Goal: Information Seeking & Learning: Learn about a topic

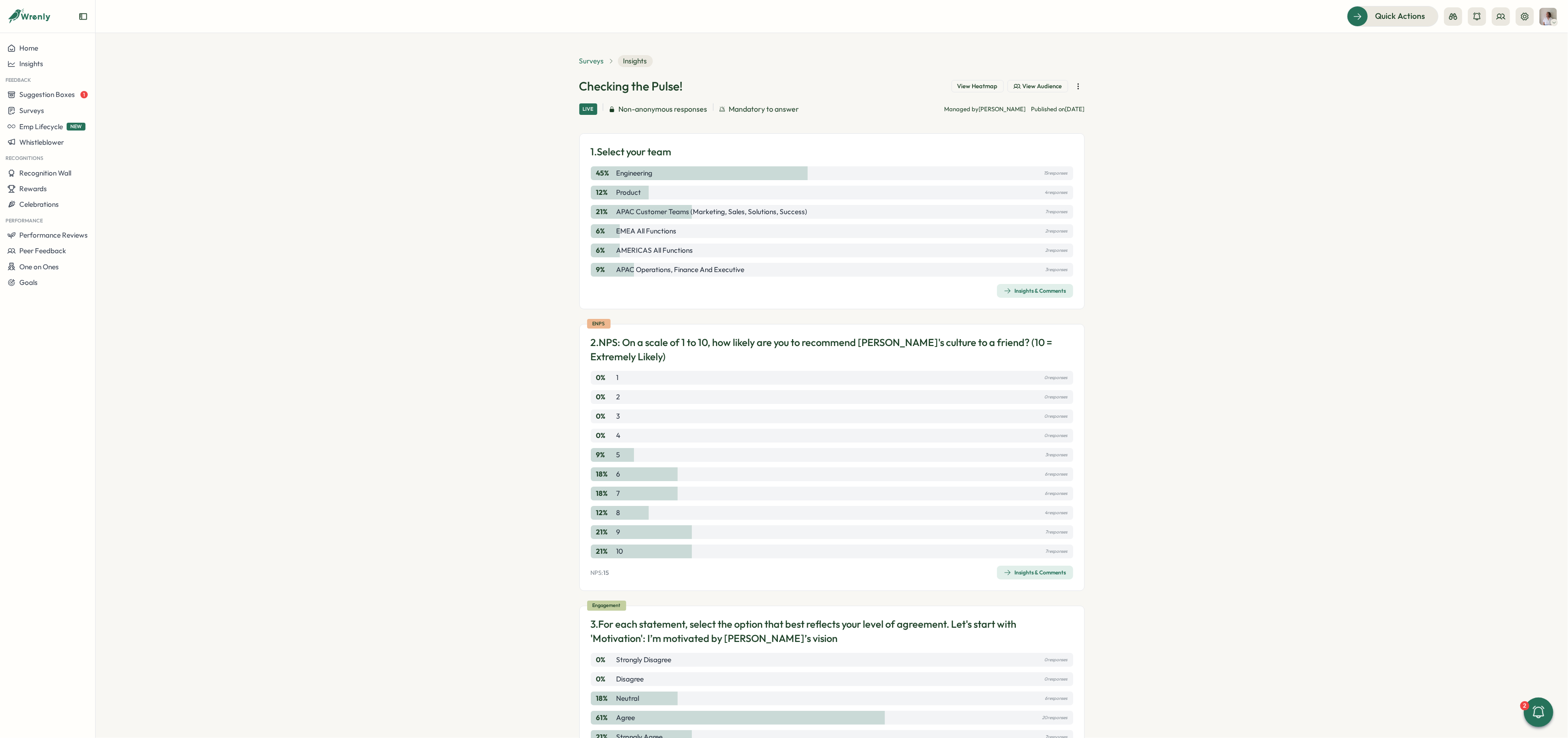
click at [596, 59] on span "Surveys" at bounding box center [592, 61] width 25 height 10
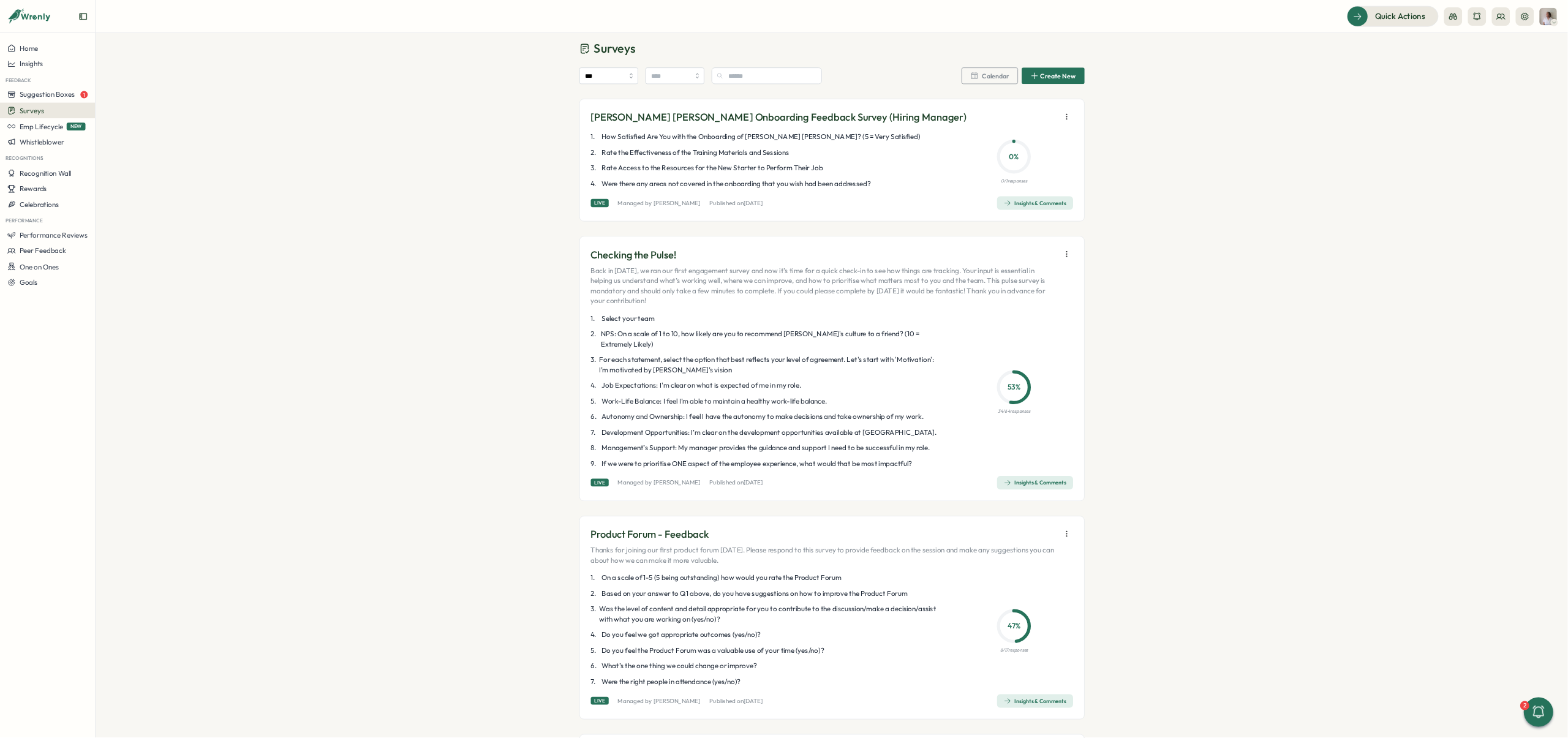
scroll to position [17, 0]
click at [1417, 343] on icon "button" at bounding box center [1422, 340] width 12 height 12
click at [1307, 448] on span "Close (no more answers)" at bounding box center [1320, 451] width 102 height 11
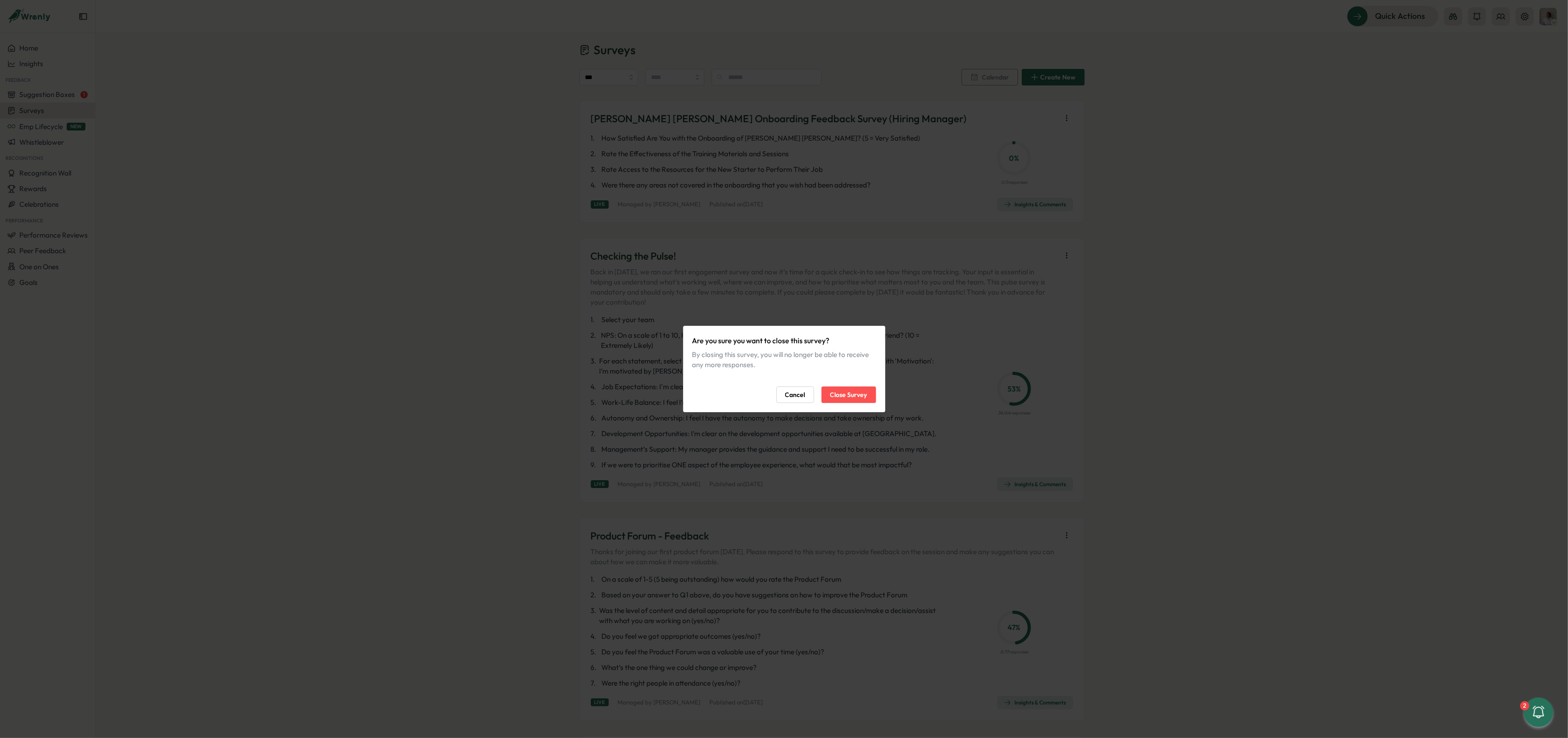
click at [857, 395] on span "Close Survey" at bounding box center [849, 395] width 37 height 16
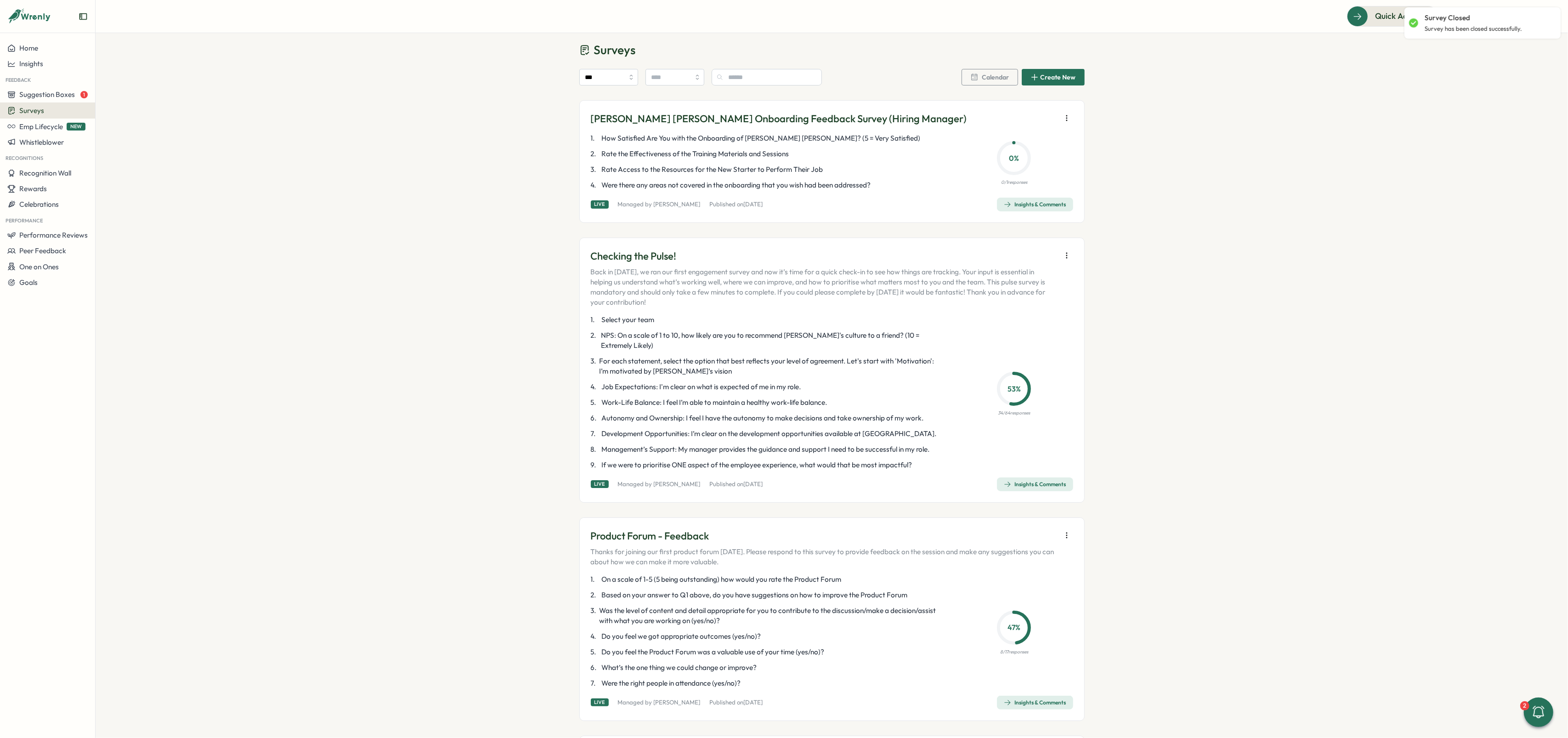
click at [1065, 258] on icon "button" at bounding box center [1067, 255] width 9 height 9
click at [925, 290] on p "Back in [DATE], we ran our first engagement survey and now it’s time for a quic…" at bounding box center [824, 287] width 466 height 40
click at [1024, 478] on span "Insights & Comments" at bounding box center [1035, 484] width 63 height 13
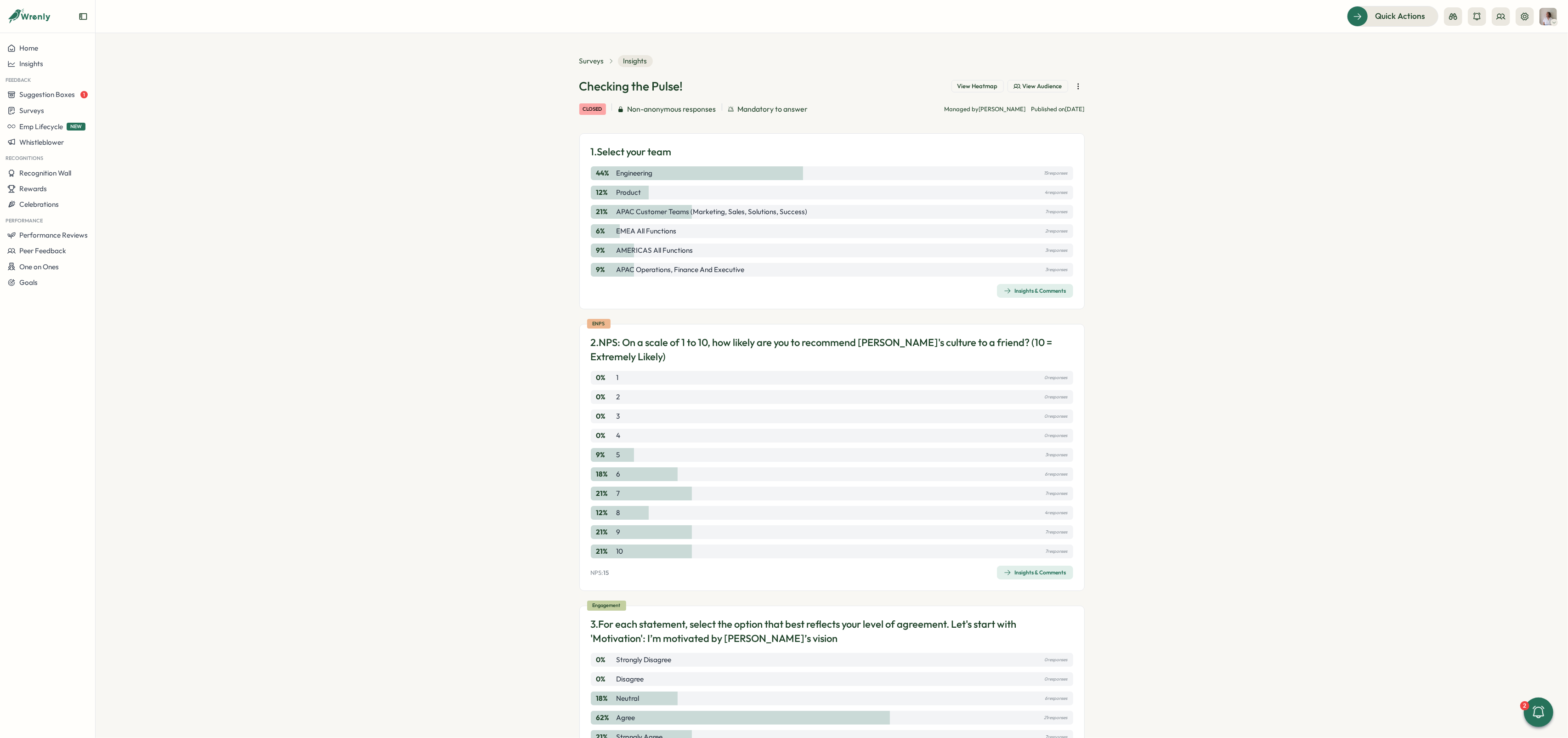
click at [1076, 86] on icon "button" at bounding box center [1078, 86] width 9 height 9
click at [1019, 102] on span "Export data to CSV" at bounding box center [995, 105] width 62 height 8
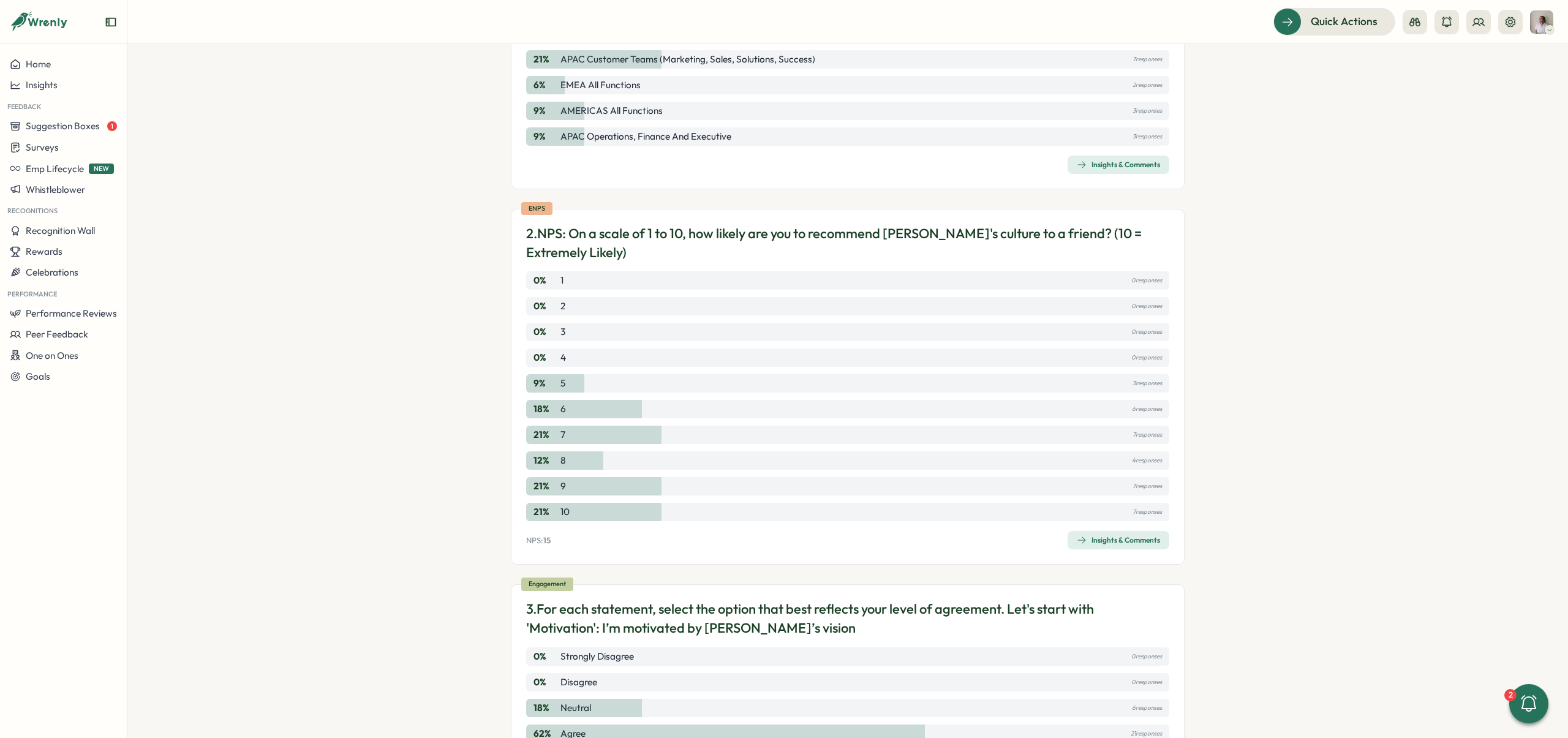
scroll to position [233, 0]
